Goal: Information Seeking & Learning: Learn about a topic

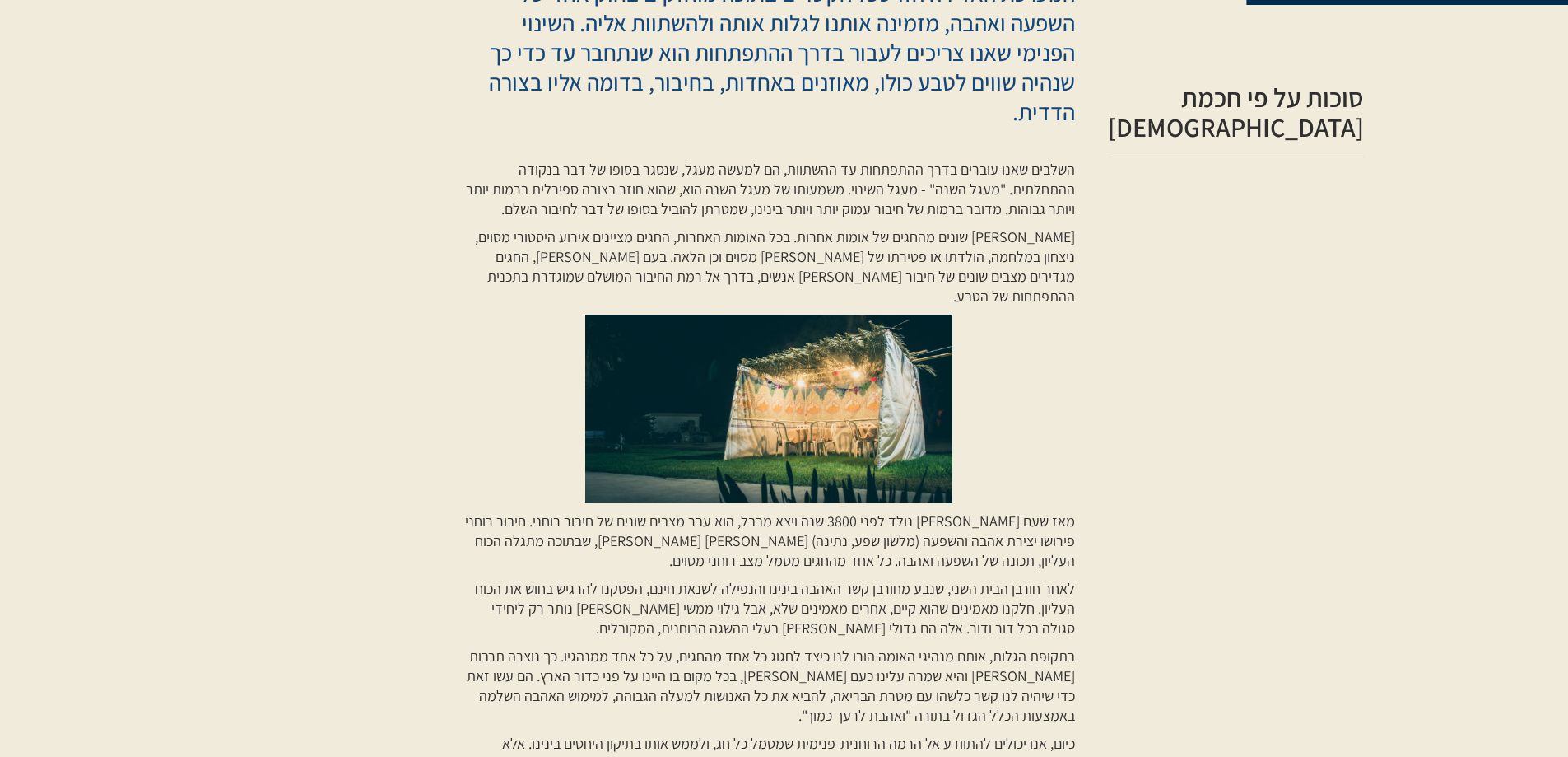
scroll to position [659, 0]
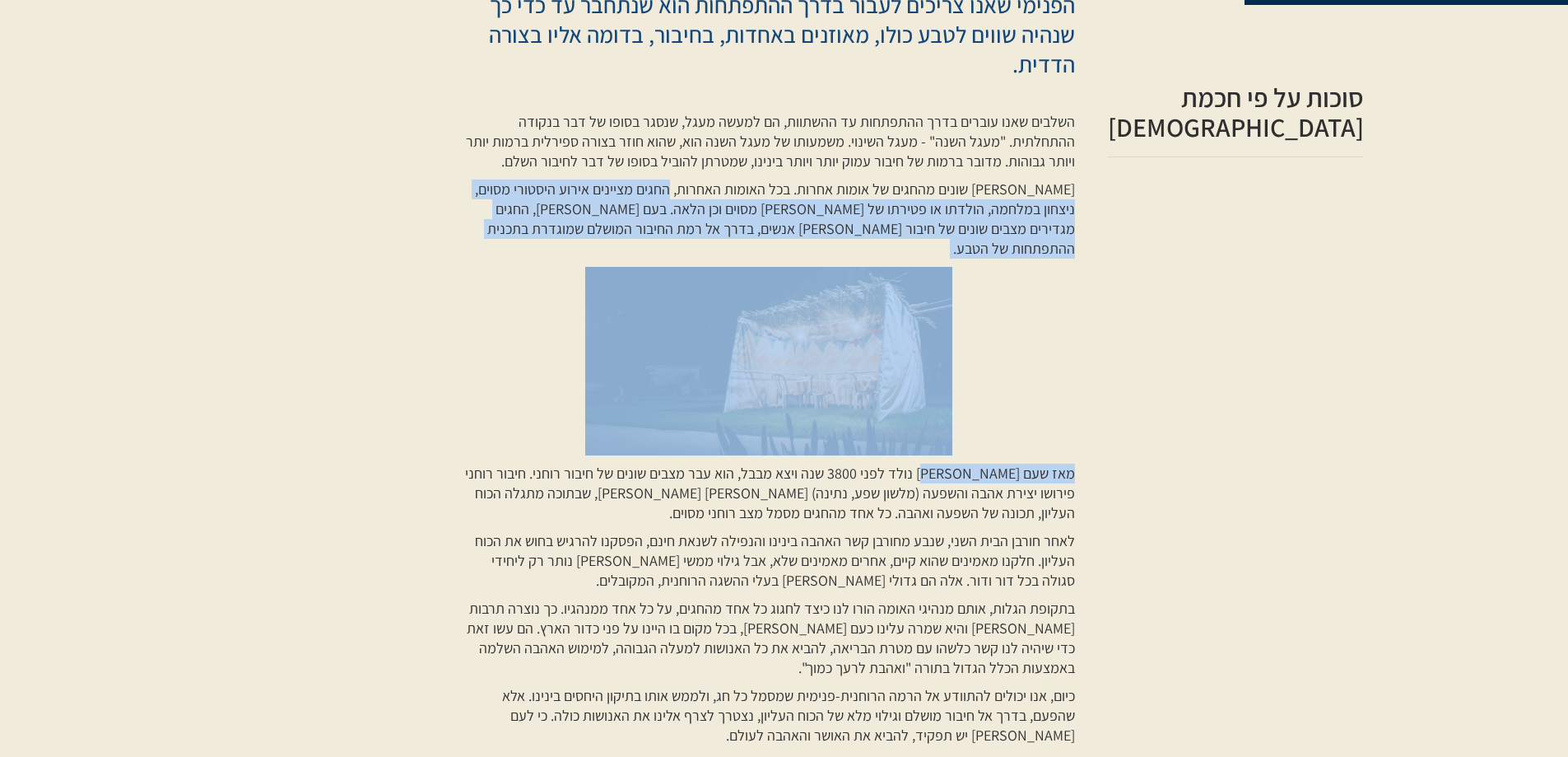
drag, startPoint x: 703, startPoint y: 157, endPoint x: 969, endPoint y: 434, distance: 384.0
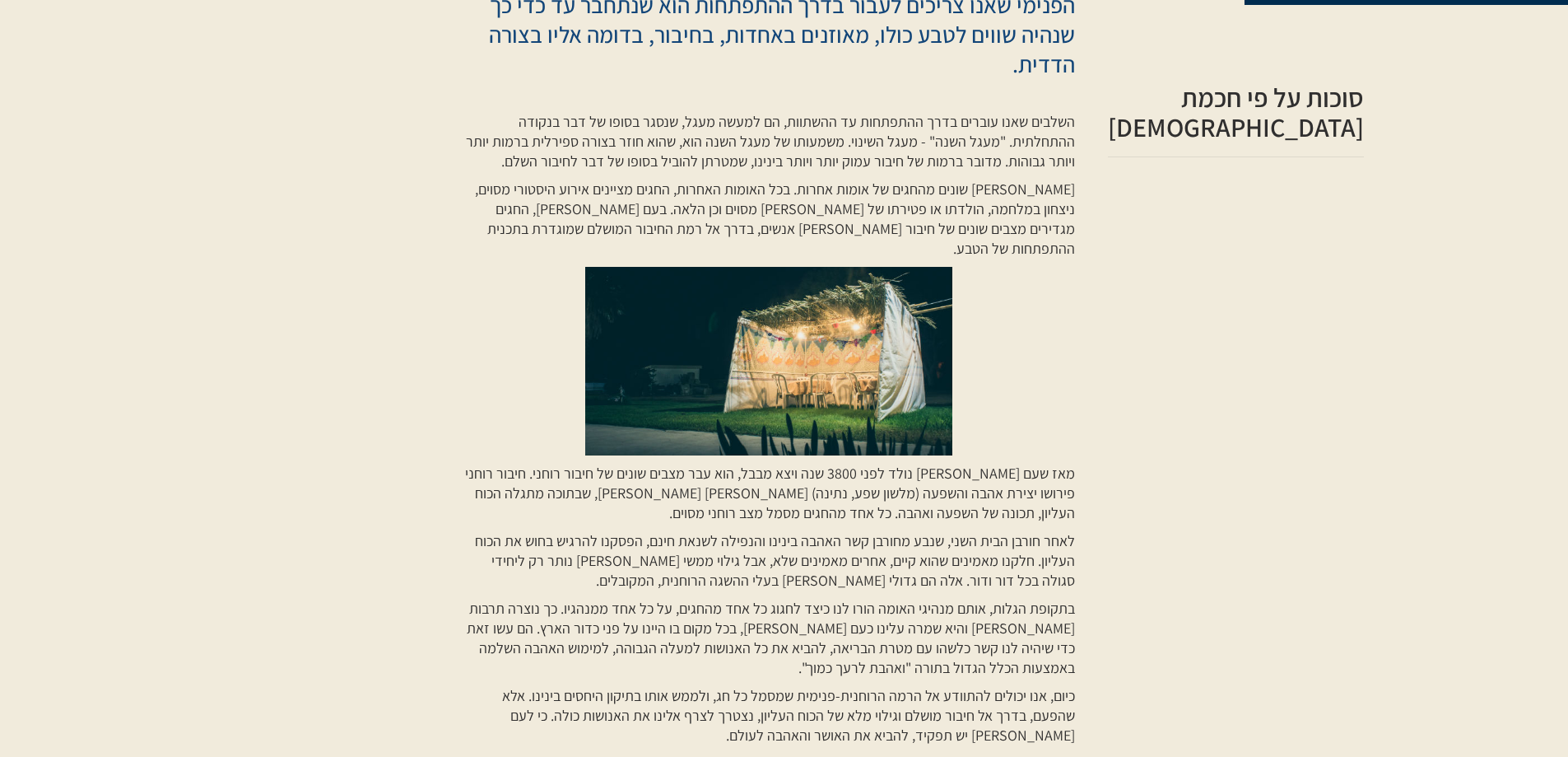
click at [1050, 463] on p "מאז שעם [PERSON_NAME] נולד לפני 3800 שנה ויצא מבבל, הוא עבר מצבים שונים של חיבו…" at bounding box center [769, 493] width 612 height 59
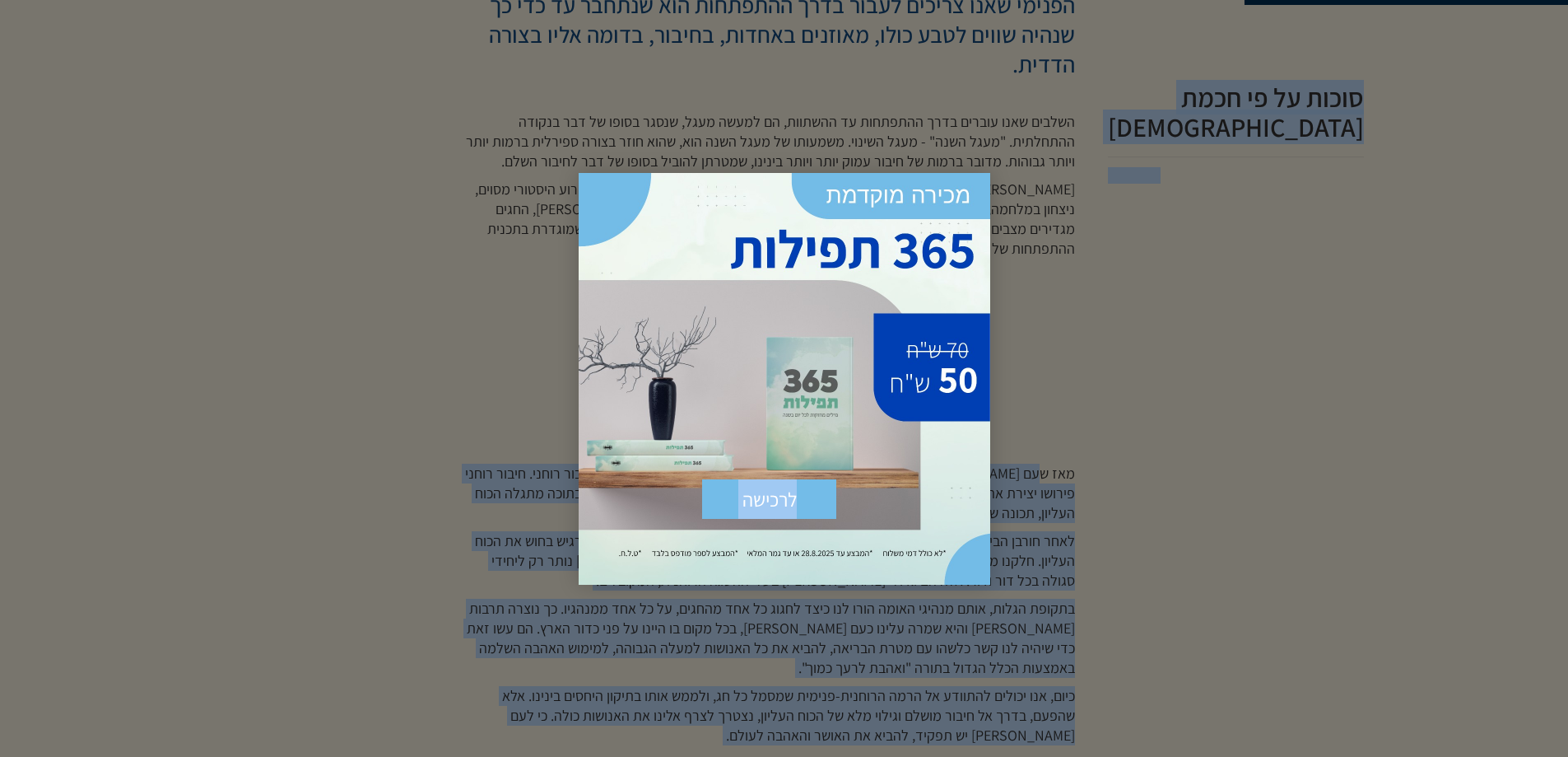
drag, startPoint x: 1055, startPoint y: 429, endPoint x: 1035, endPoint y: 455, distance: 32.8
click at [1120, 295] on div at bounding box center [784, 378] width 1568 height 757
click at [542, 235] on div at bounding box center [784, 378] width 1568 height 757
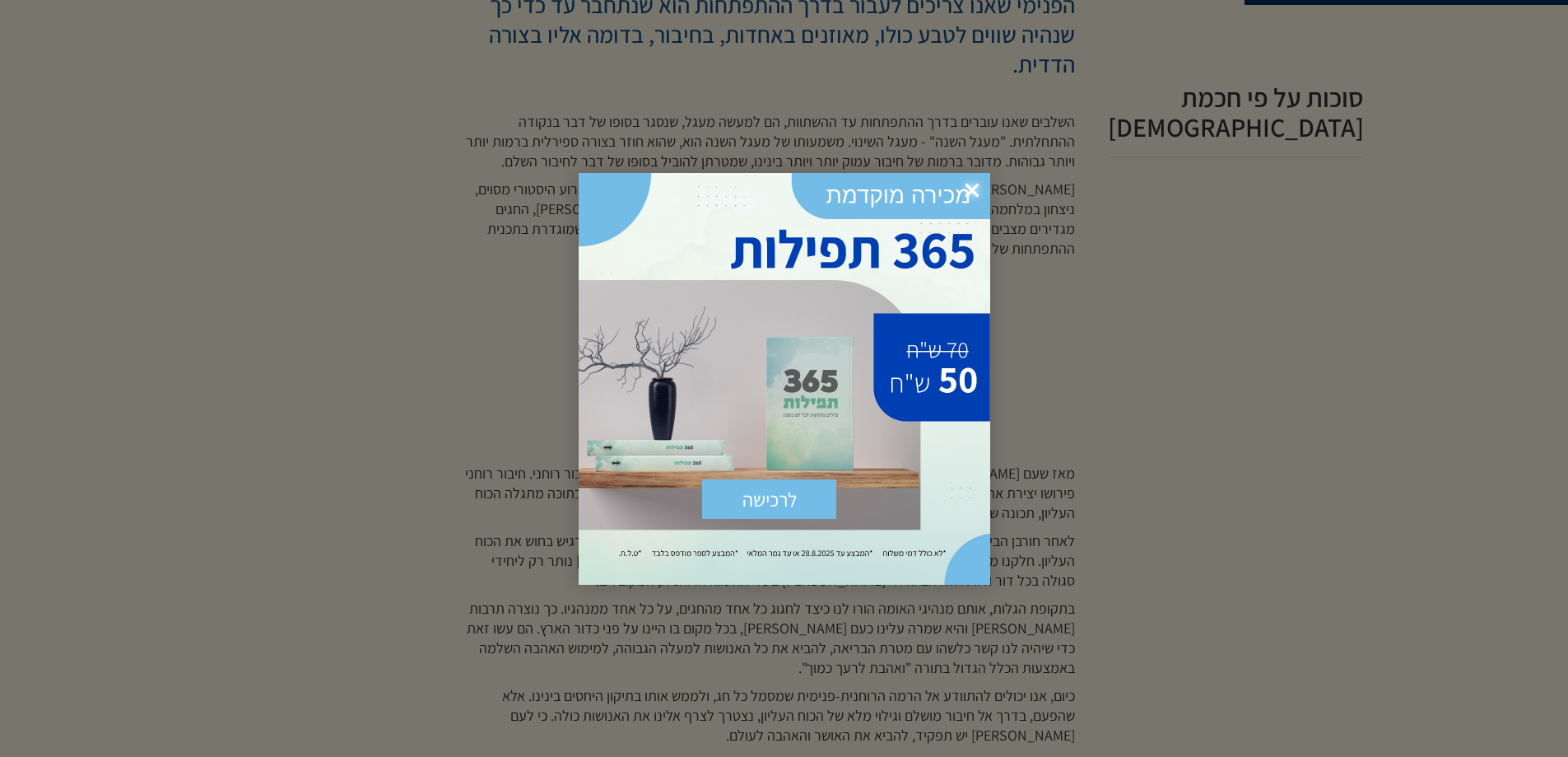
click at [969, 188] on span "×" at bounding box center [972, 191] width 36 height 36
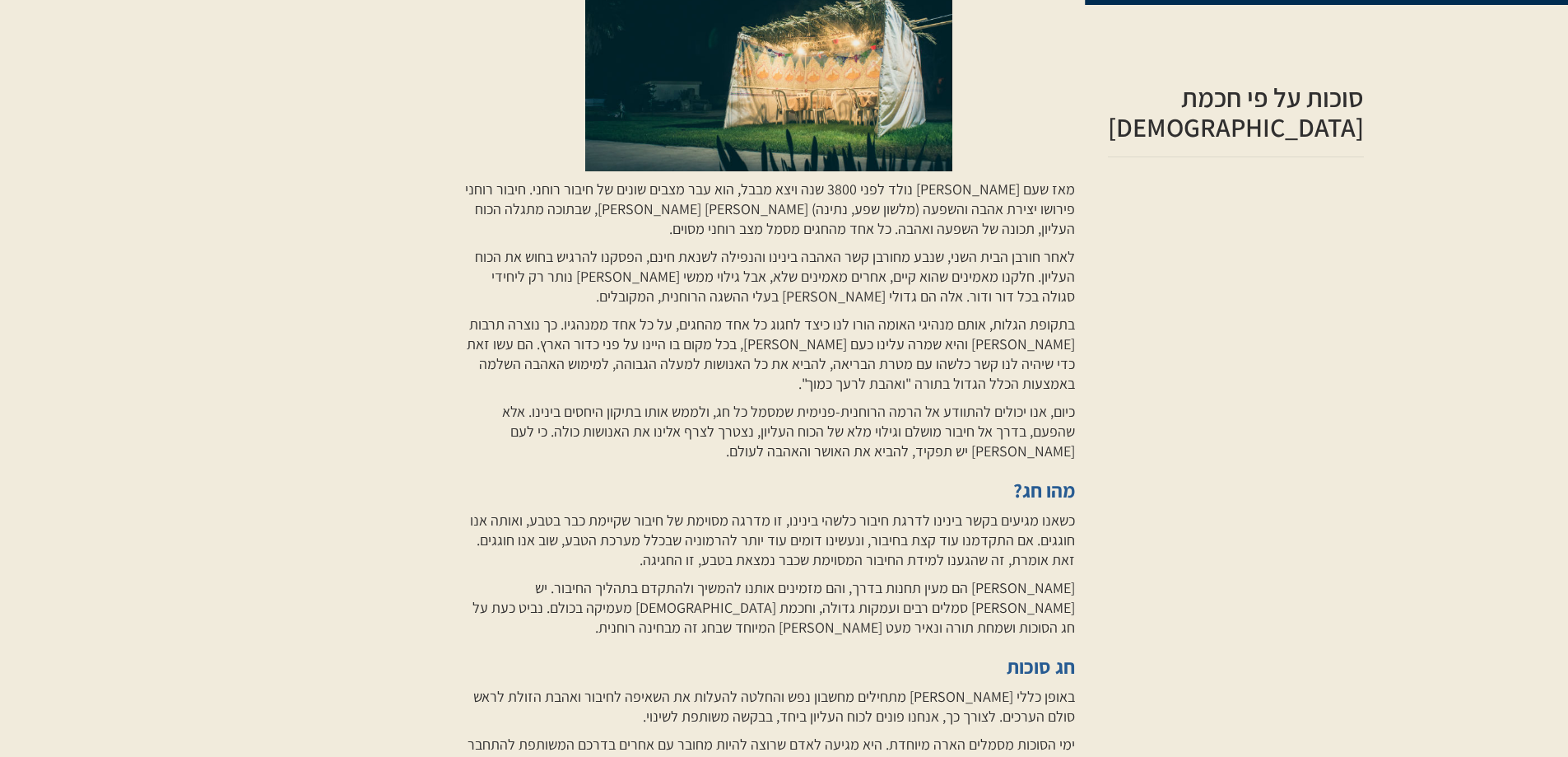
scroll to position [988, 0]
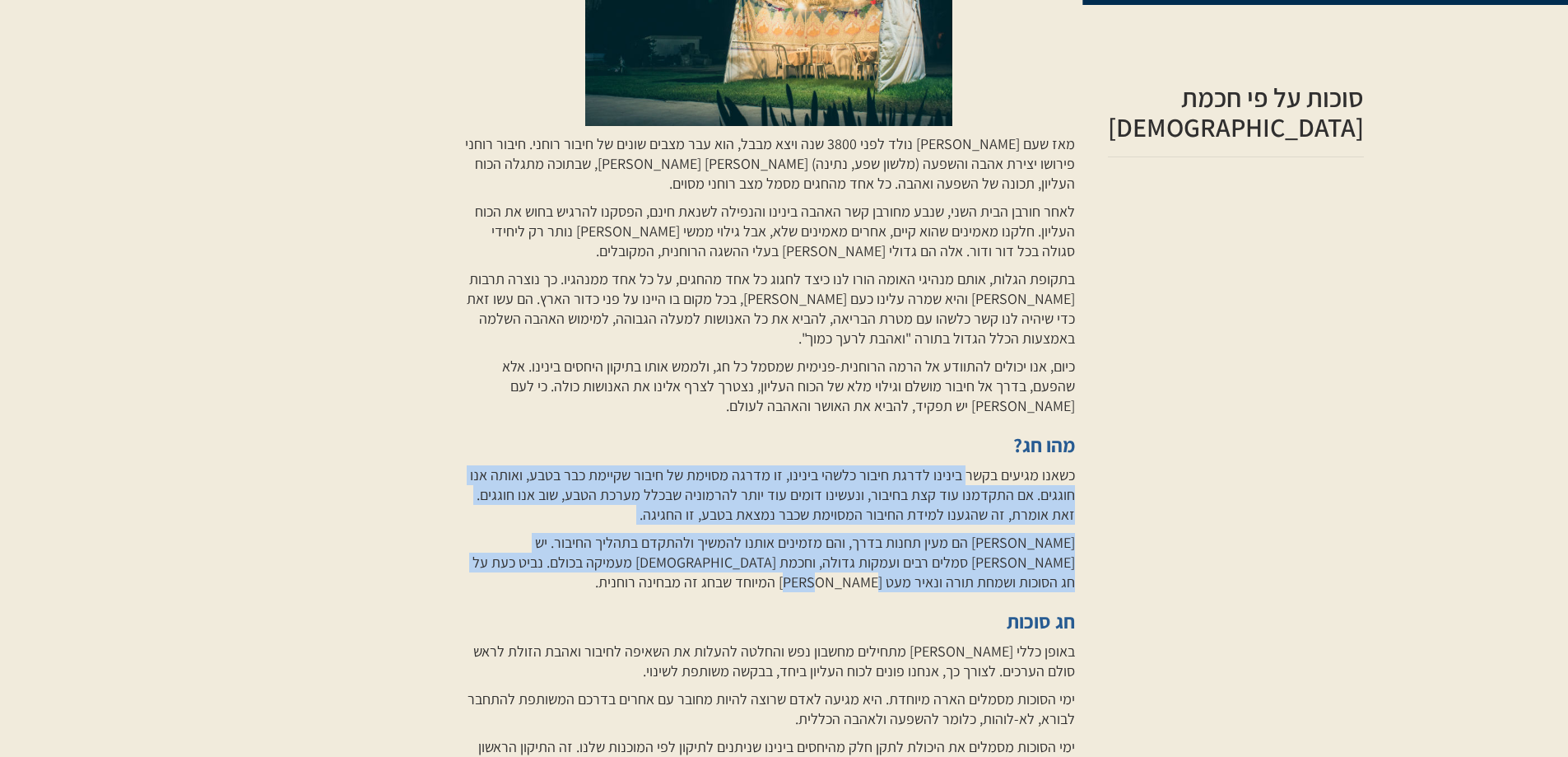
drag, startPoint x: 988, startPoint y: 427, endPoint x: 651, endPoint y: 539, distance: 355.1
click at [651, 539] on div "השלבים שאנו עוברים בדרך ההתפתחות עד ההשתוות, הם למעשה מעגל, שנסגר בסופו של דבר …" at bounding box center [769, 529] width 612 height 1493
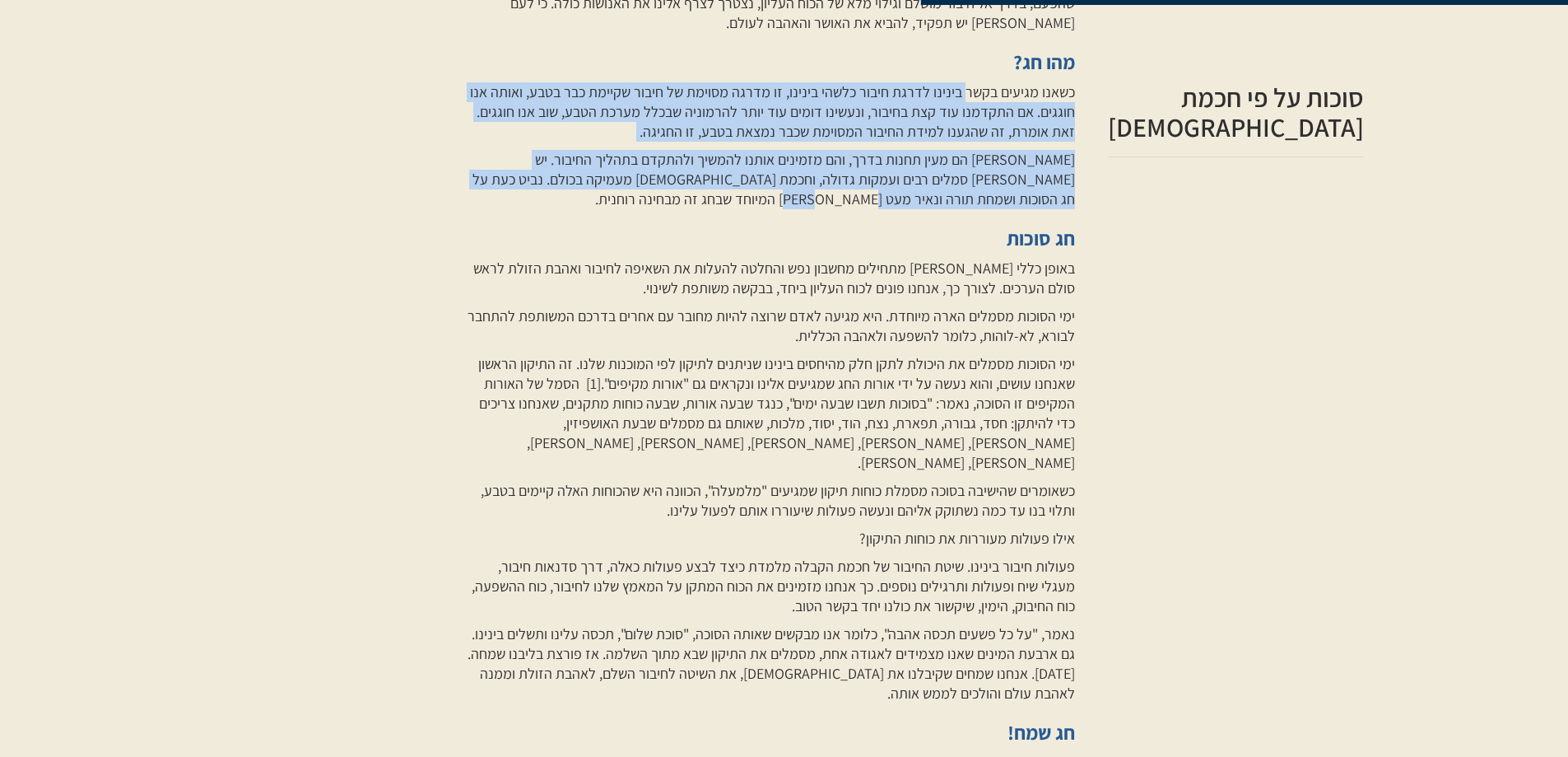
scroll to position [1400, 0]
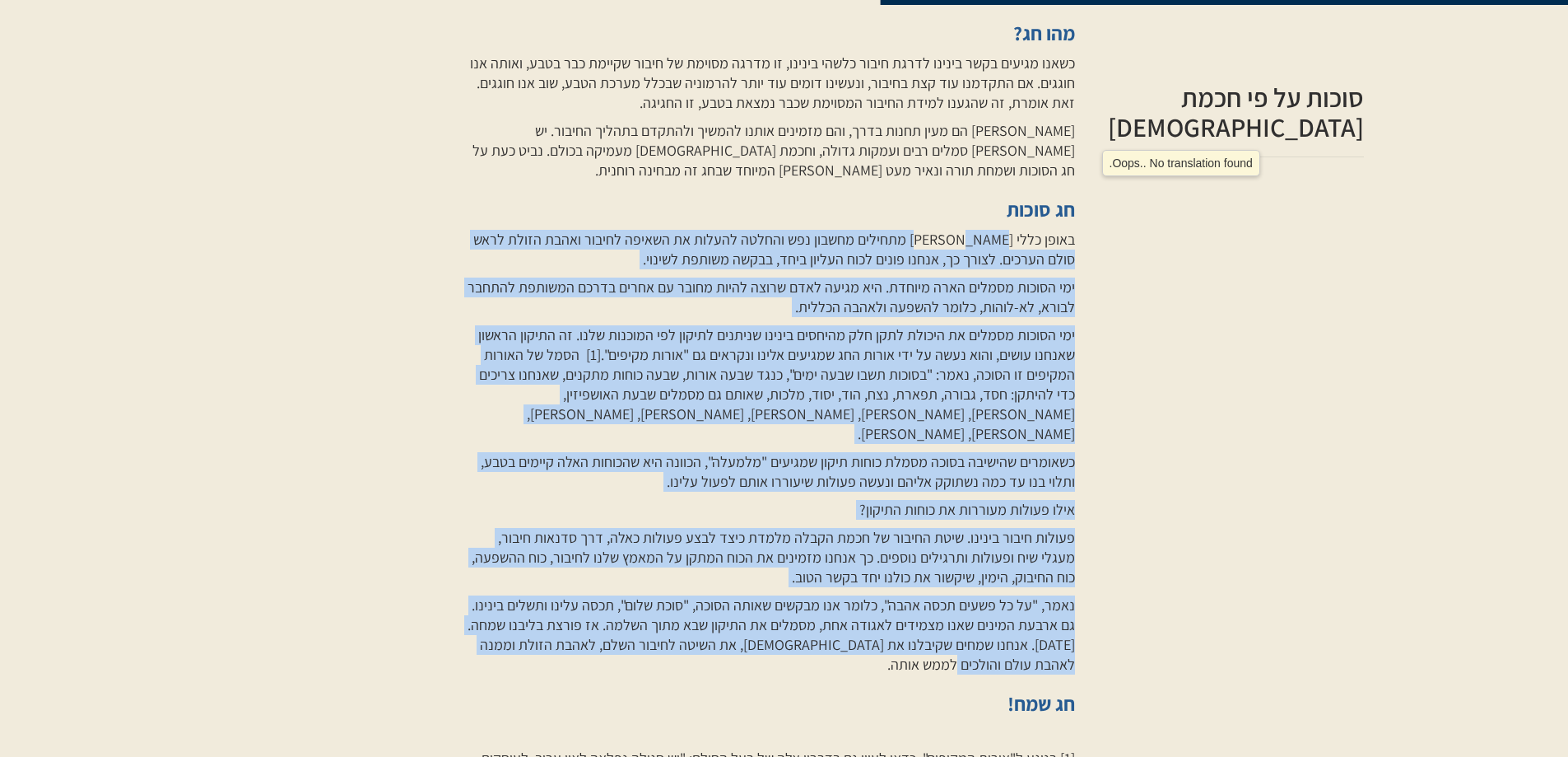
drag, startPoint x: 991, startPoint y: 196, endPoint x: 621, endPoint y: 594, distance: 543.4
click at [625, 597] on div "השלבים שאנו עוברים בדרך ההתפתחות עד ההשתוות, הם למעשה מעגל, שנסגר בסופו של דבר …" at bounding box center [769, 118] width 612 height 1493
click at [678, 595] on p "נאמר, "על כל פשעים תכסה אהבה", כלומר אנו מבקשים שאותה הסוכה, "סוכת שלום", תכסה …" at bounding box center [769, 634] width 612 height 79
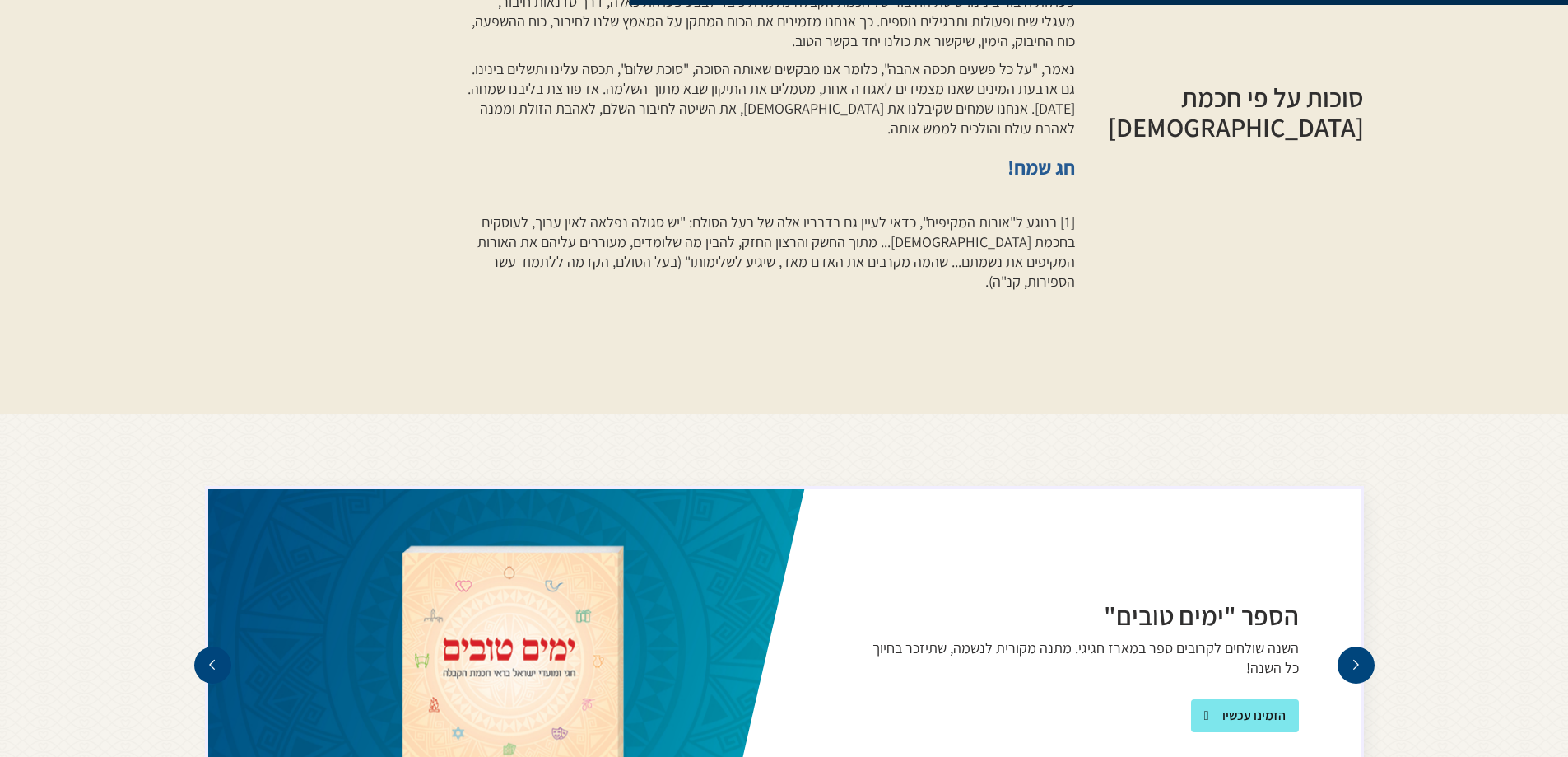
scroll to position [1976, 0]
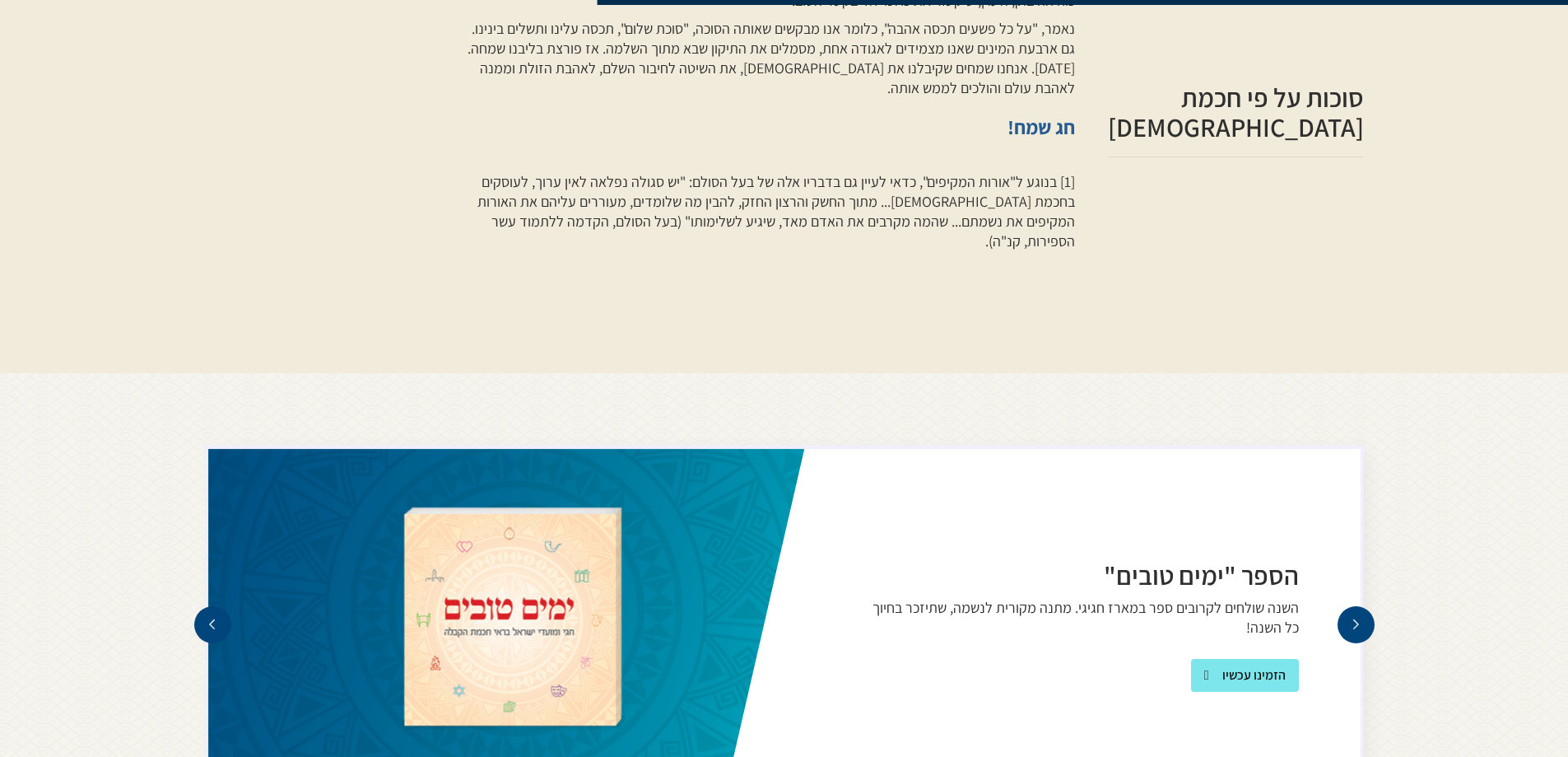
click at [513, 505] on img "5 of 5" at bounding box center [508, 617] width 599 height 338
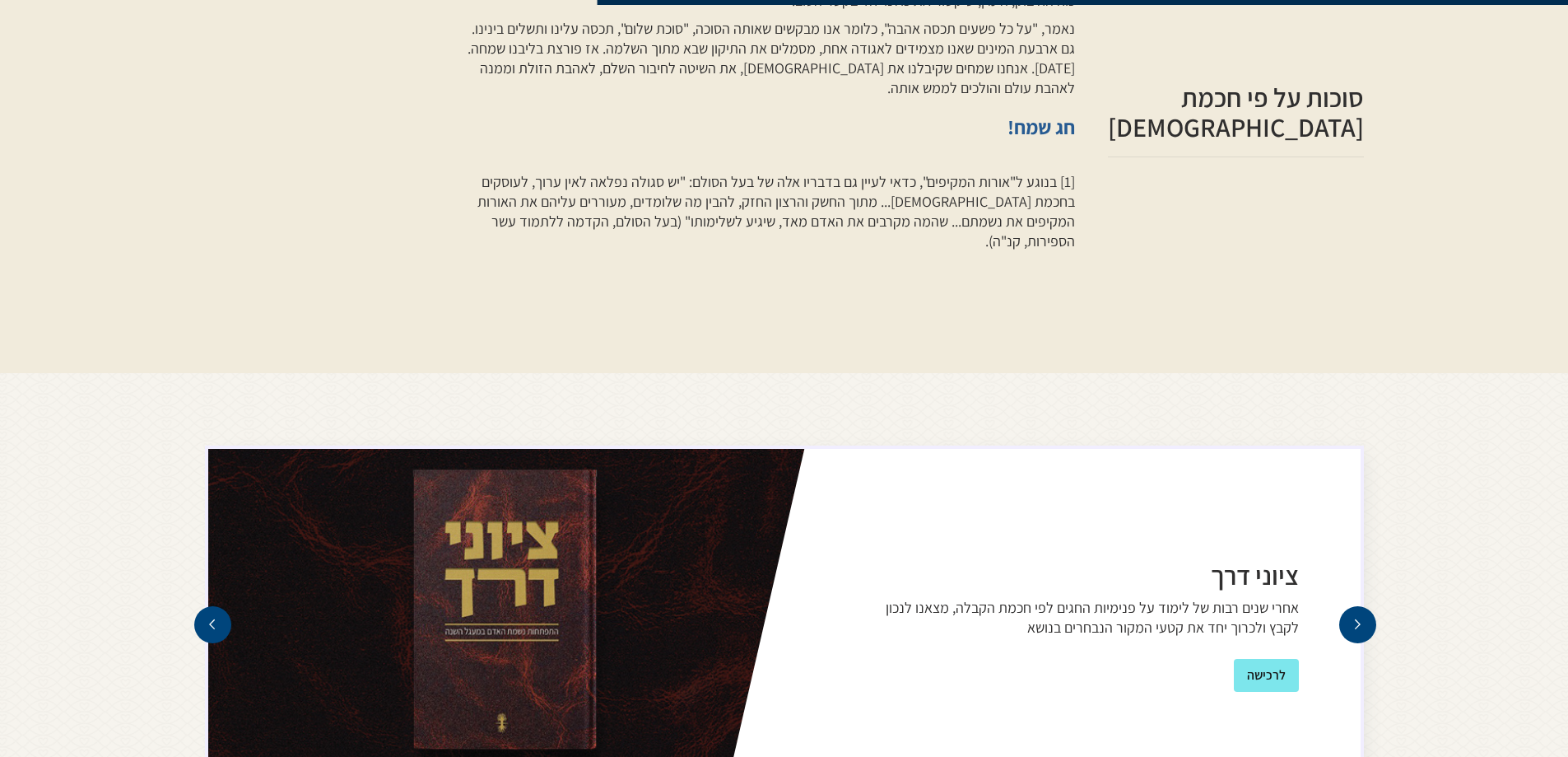
click at [1366, 606] on div "next slide" at bounding box center [1358, 624] width 37 height 37
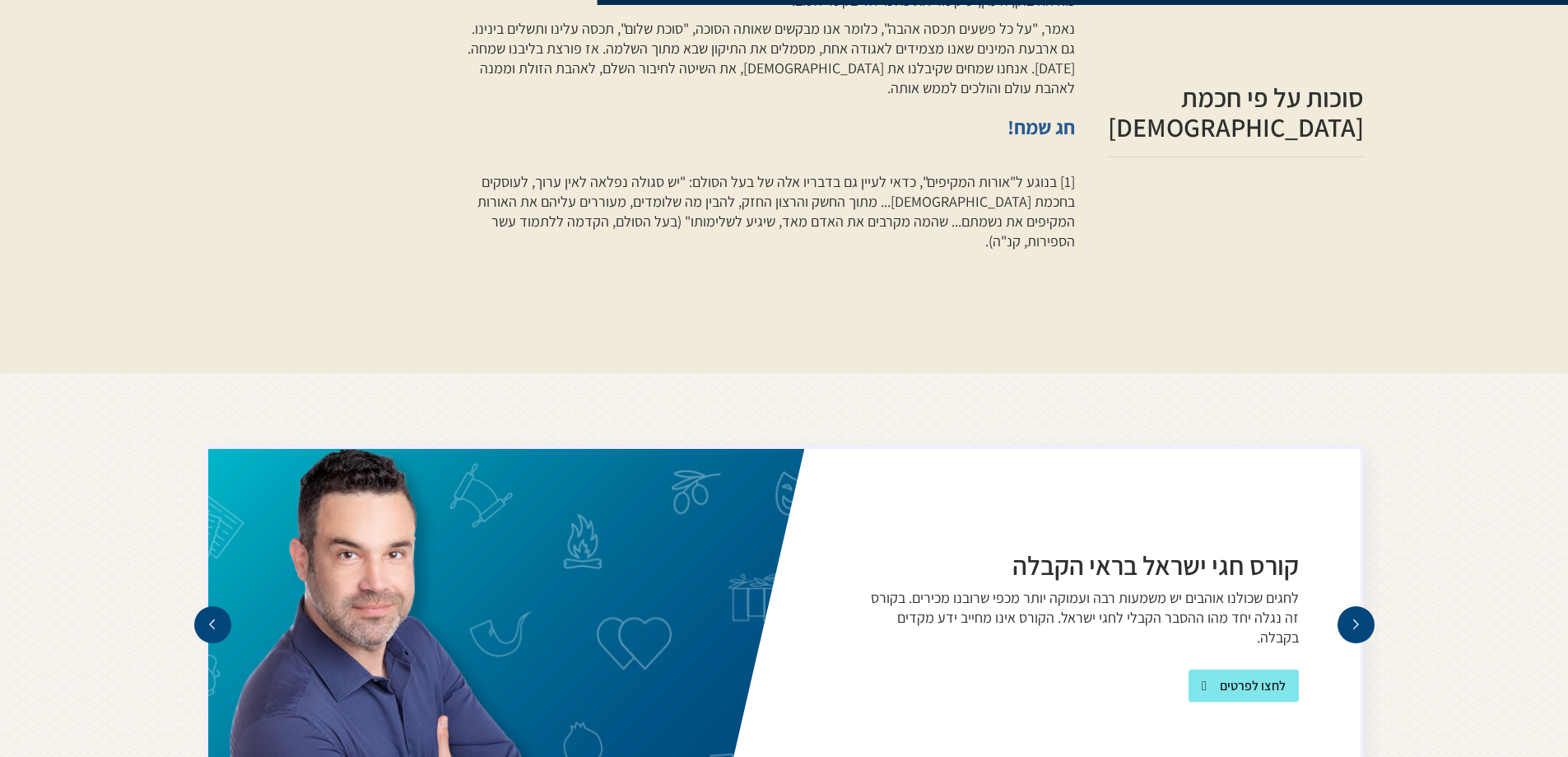
click at [1334, 528] on div "קורס [PERSON_NAME] בראי הקבלה לחגים שכולנו אוהבים יש משמעות רבה ועמוקה יותר מכפ…" at bounding box center [1084, 617] width 553 height 338
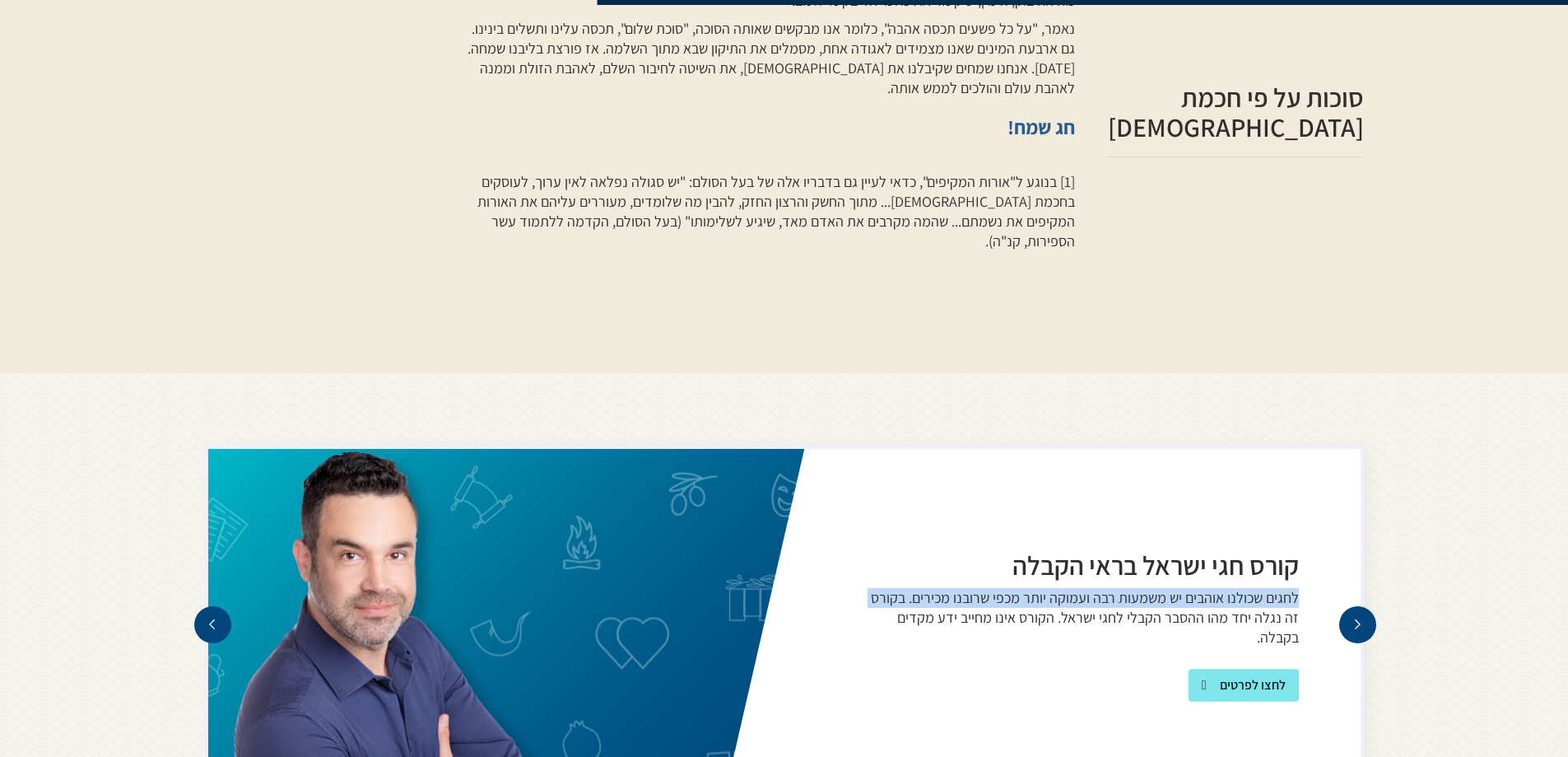
click at [1359, 618] on div "next slide" at bounding box center [1358, 624] width 11 height 11
